Goal: Navigation & Orientation: Find specific page/section

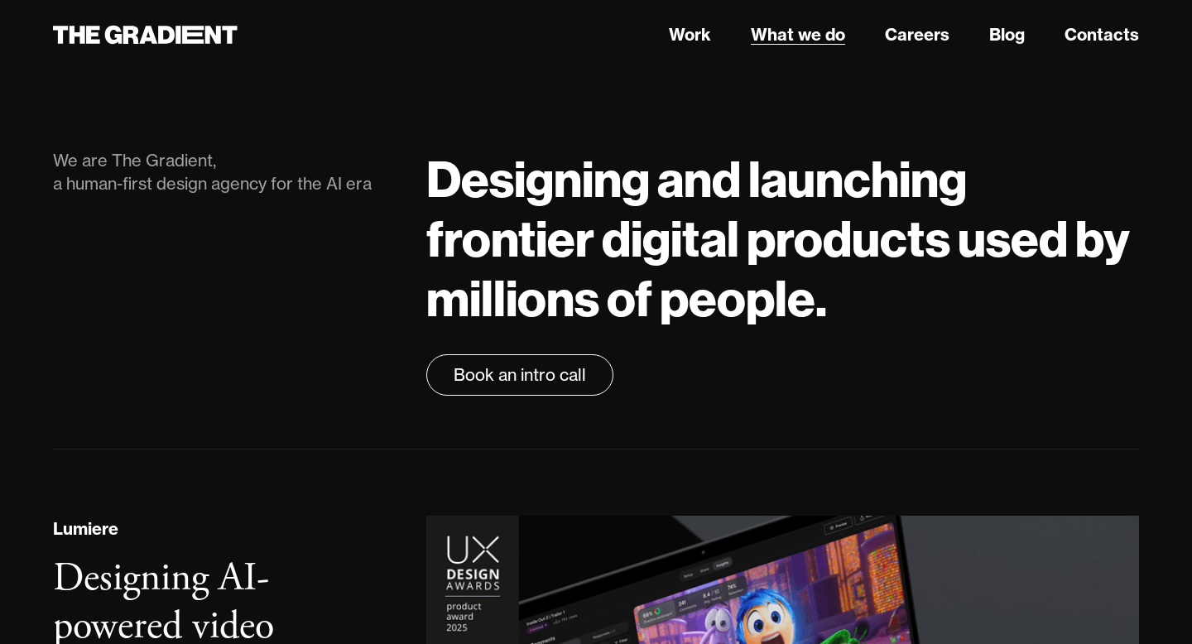
click at [792, 39] on link "What we do" at bounding box center [798, 34] width 94 height 25
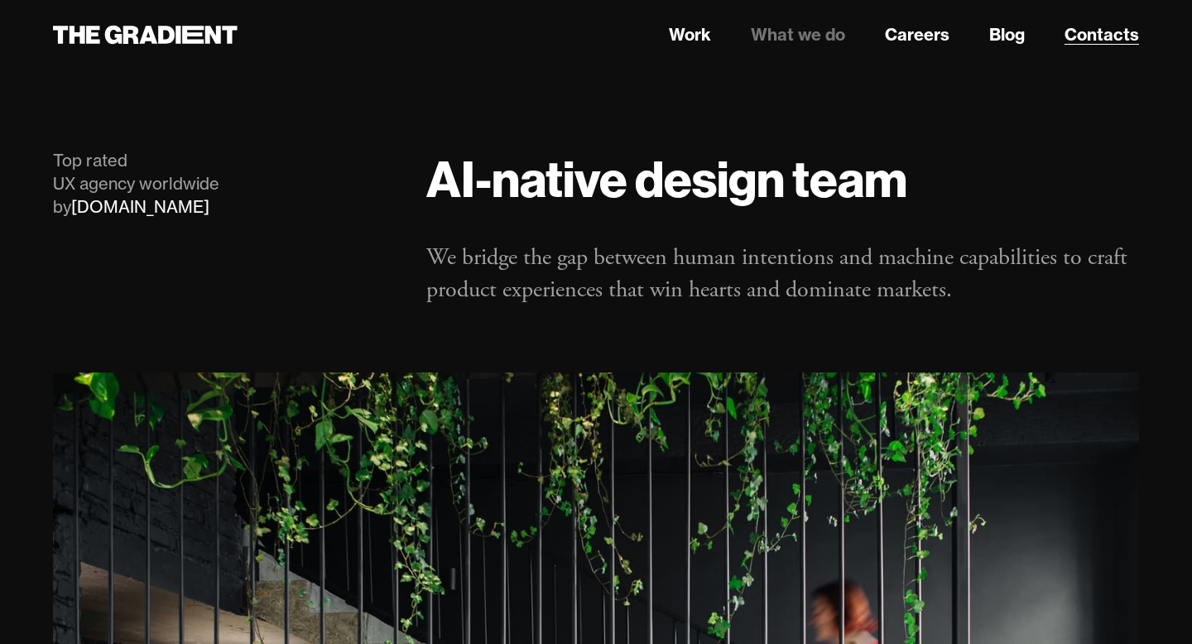
click at [1100, 41] on link "Contacts" at bounding box center [1101, 34] width 74 height 25
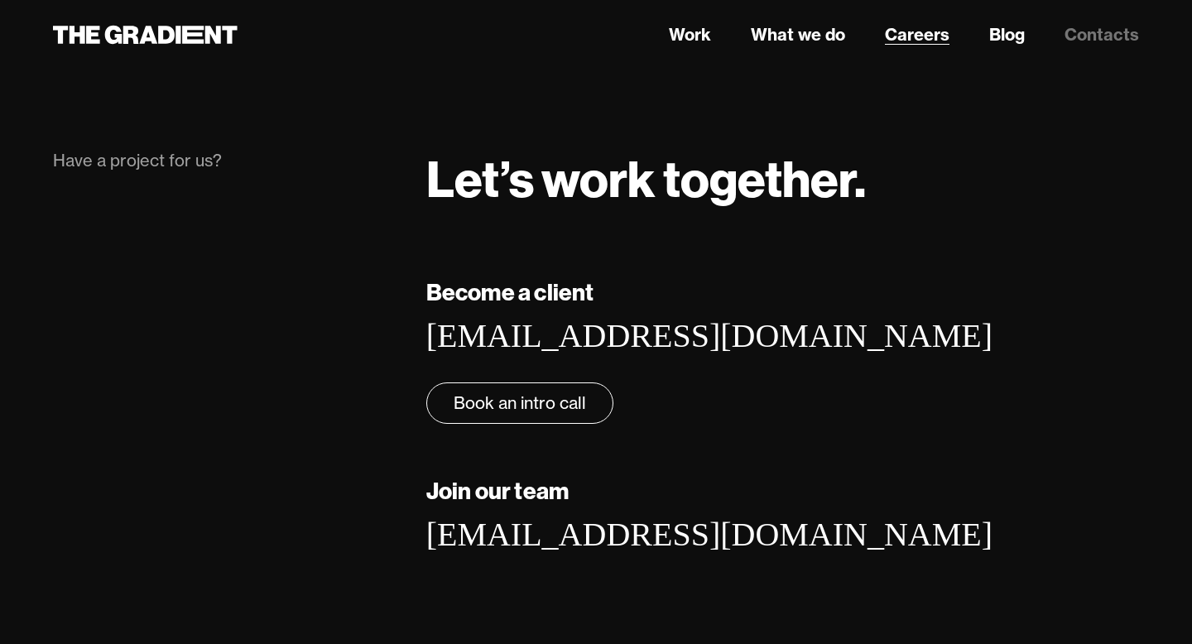
click at [924, 36] on link "Careers" at bounding box center [917, 34] width 65 height 25
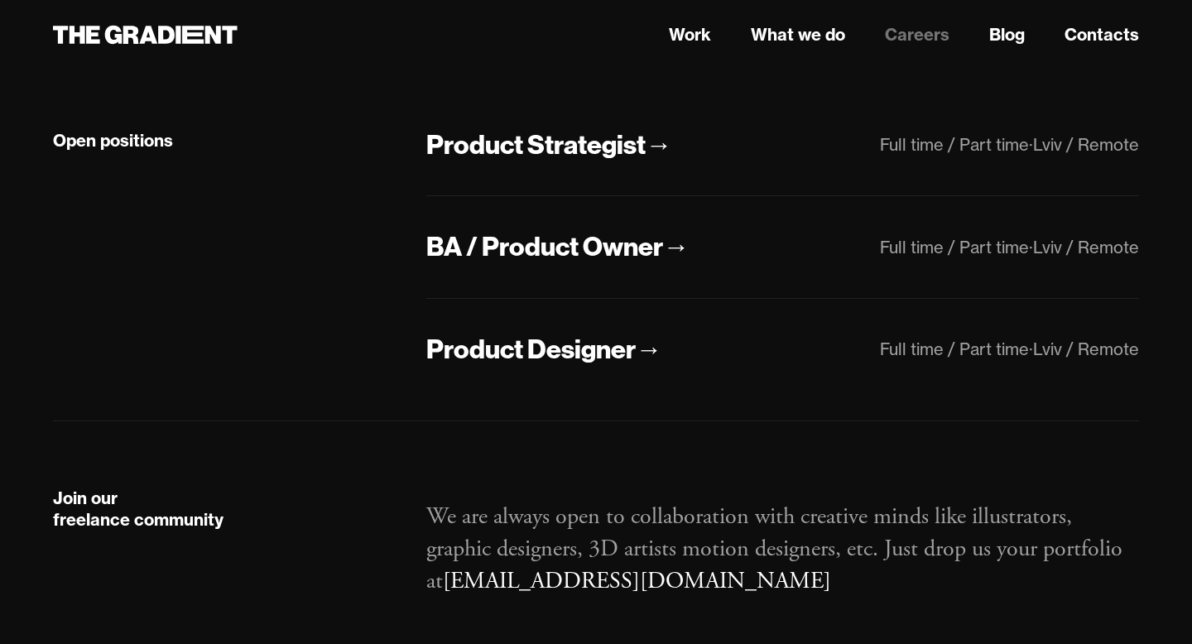
scroll to position [487, 0]
